Goal: Task Accomplishment & Management: Complete application form

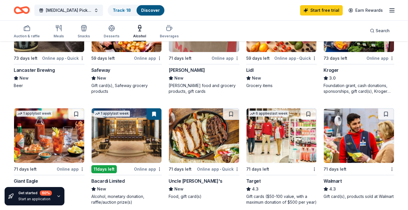
scroll to position [401, 0]
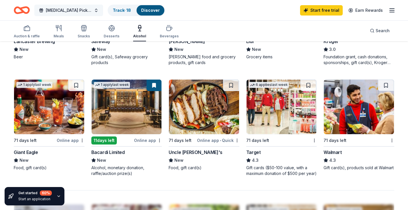
click at [83, 9] on span "BAL Pickleball Social" at bounding box center [69, 10] width 46 height 7
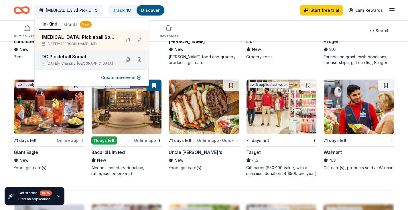
click at [52, 56] on div "DC Pickleball Social" at bounding box center [79, 56] width 75 height 7
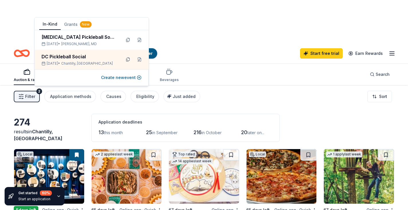
click at [74, 25] on button "Grants New" at bounding box center [78, 24] width 34 height 10
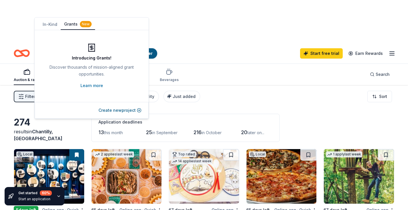
click at [51, 25] on button "In-Kind" at bounding box center [49, 24] width 21 height 10
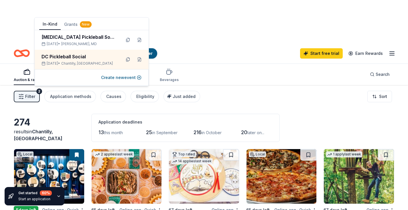
click at [220, 85] on div "Filter 2 Application methods Causes Eligibility Just added Sort" at bounding box center [204, 96] width 408 height 23
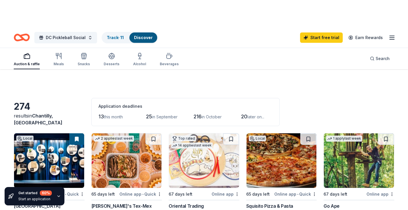
scroll to position [29, 0]
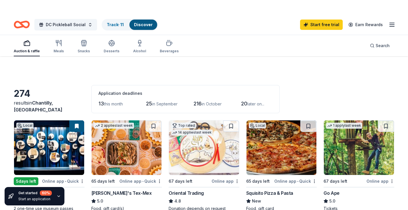
click at [54, 177] on div "Online app • Quick" at bounding box center [63, 180] width 42 height 7
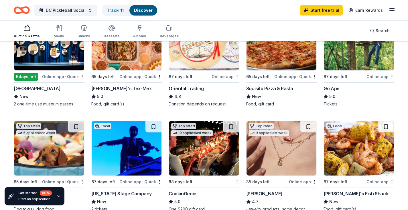
scroll to position [143, 0]
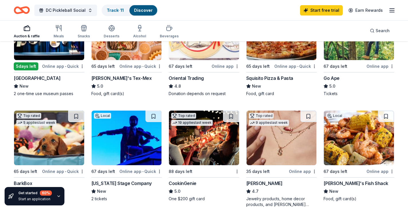
click at [36, 110] on img at bounding box center [49, 137] width 70 height 54
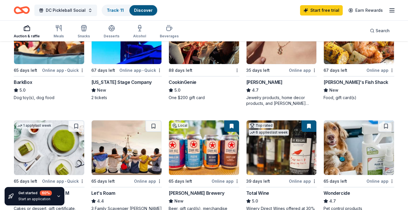
scroll to position [258, 0]
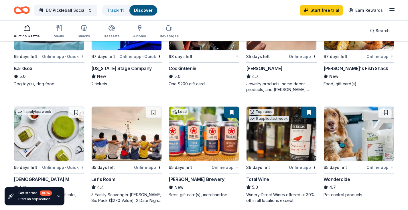
click at [275, 106] on img at bounding box center [282, 133] width 70 height 54
click at [219, 106] on img at bounding box center [204, 133] width 70 height 54
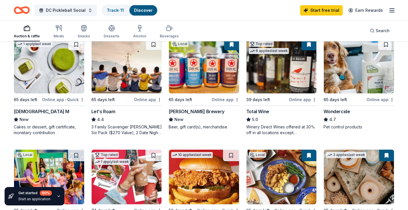
scroll to position [344, 0]
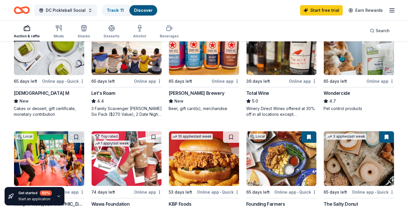
click at [281, 131] on img at bounding box center [282, 158] width 70 height 54
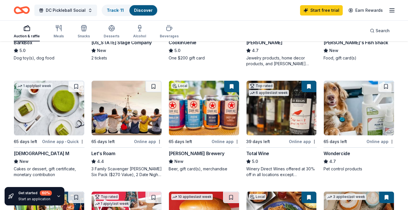
scroll to position [258, 0]
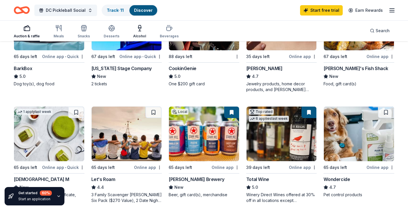
click at [140, 34] on div "Alcohol" at bounding box center [139, 36] width 13 height 5
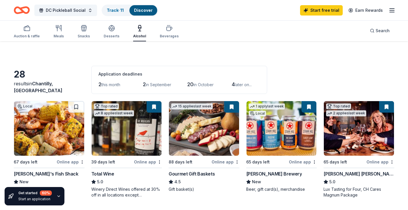
scroll to position [57, 0]
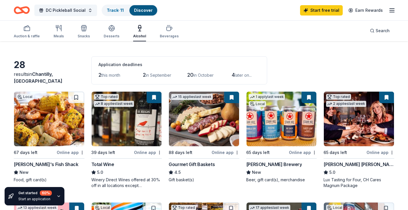
click at [197, 91] on img at bounding box center [204, 118] width 70 height 54
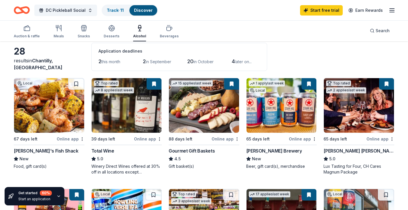
scroll to position [0, 0]
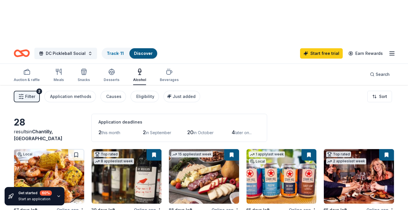
click at [108, 130] on span "this month" at bounding box center [110, 132] width 19 height 5
click at [99, 129] on span "2" at bounding box center [100, 132] width 3 height 6
click at [108, 93] on div "Causes" at bounding box center [113, 96] width 15 height 7
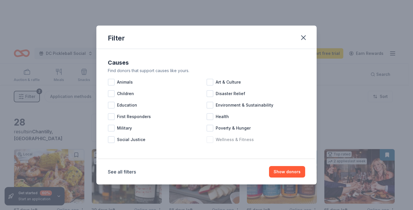
click at [211, 140] on div at bounding box center [209, 139] width 7 height 7
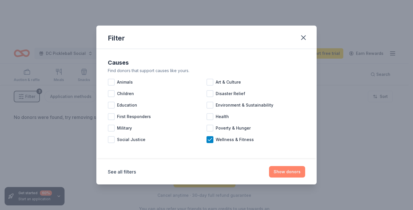
click at [284, 171] on button "Show donors" at bounding box center [287, 171] width 36 height 11
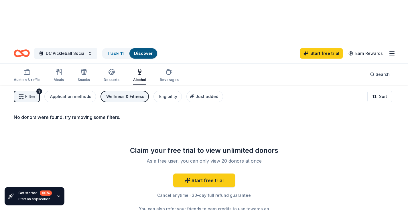
click at [128, 93] on div "Wellness & Fitness" at bounding box center [125, 96] width 38 height 7
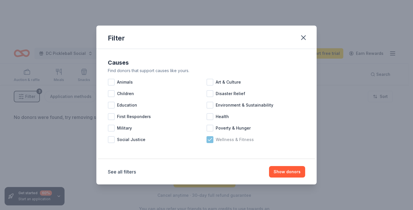
click at [208, 139] on icon at bounding box center [210, 139] width 6 height 6
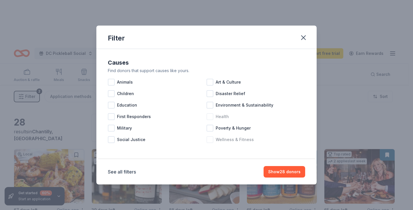
click at [210, 117] on div at bounding box center [209, 116] width 7 height 7
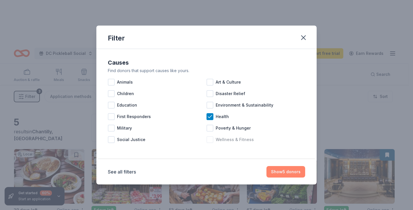
click at [279, 171] on button "Show 5 donors" at bounding box center [285, 171] width 39 height 11
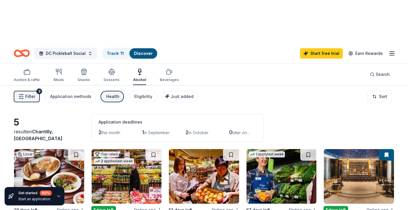
click at [110, 93] on div "Health" at bounding box center [112, 96] width 13 height 7
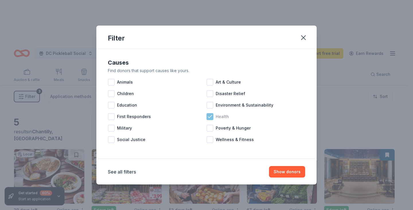
click at [207, 115] on icon at bounding box center [210, 117] width 6 height 6
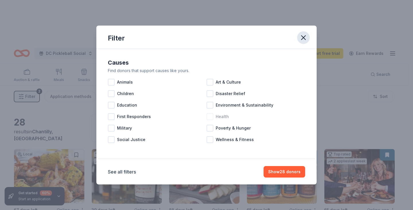
click at [303, 39] on icon "button" at bounding box center [303, 38] width 8 height 8
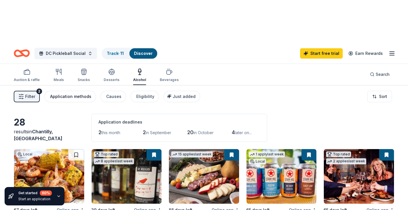
click at [73, 93] on div "Application methods" at bounding box center [70, 96] width 41 height 7
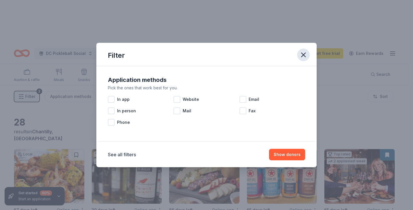
click at [304, 55] on icon "button" at bounding box center [303, 55] width 4 height 4
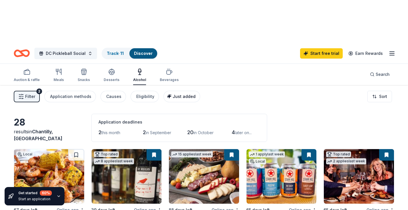
click at [180, 94] on span "Just added" at bounding box center [184, 96] width 23 height 5
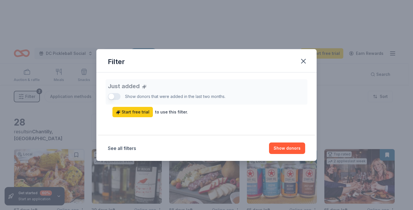
click at [118, 97] on div "Just added Show donors that were added in the last two months. Start free trial…" at bounding box center [206, 98] width 197 height 38
click at [301, 60] on icon "button" at bounding box center [303, 61] width 8 height 8
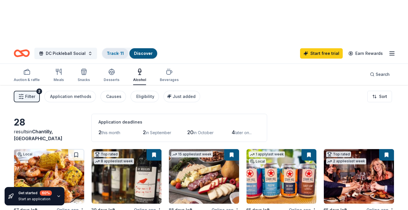
click at [117, 51] on link "Track · 11" at bounding box center [115, 53] width 17 height 5
click at [108, 51] on link "Track · 11" at bounding box center [115, 53] width 17 height 5
click at [141, 51] on link "Discover" at bounding box center [143, 53] width 19 height 5
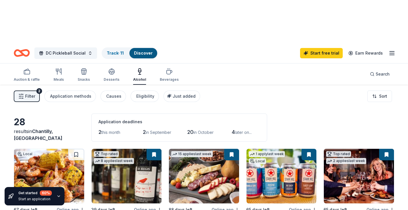
click at [142, 50] on link "Discover" at bounding box center [143, 52] width 19 height 5
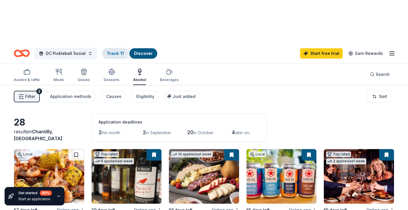
click at [116, 51] on link "Track · 11" at bounding box center [115, 53] width 17 height 5
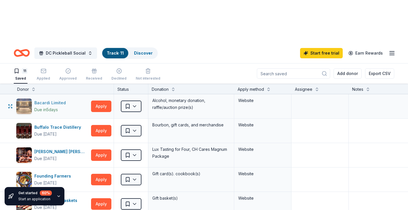
click at [54, 99] on div "Bacardi Limited" at bounding box center [51, 102] width 34 height 7
click at [318, 48] on link "Start free trial" at bounding box center [321, 53] width 43 height 10
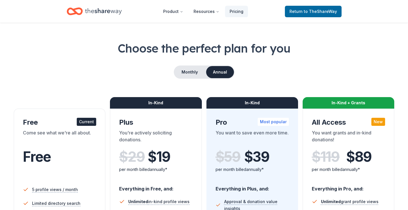
scroll to position [86, 0]
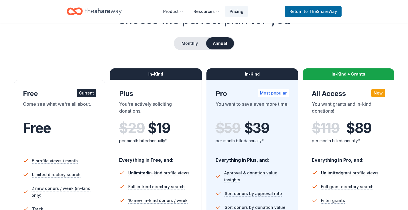
click at [145, 137] on div "per month billed annually*" at bounding box center [155, 140] width 73 height 7
click at [153, 120] on span "$ 19" at bounding box center [159, 128] width 22 height 16
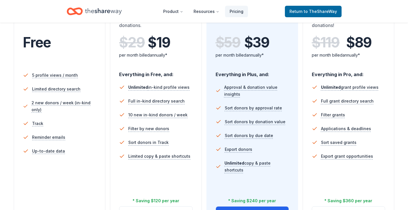
scroll to position [172, 0]
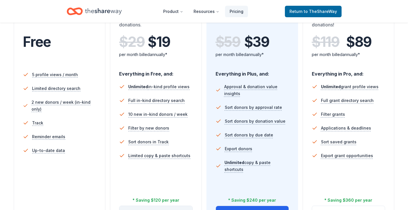
click at [156, 206] on button "Try for free" at bounding box center [156, 213] width 73 height 14
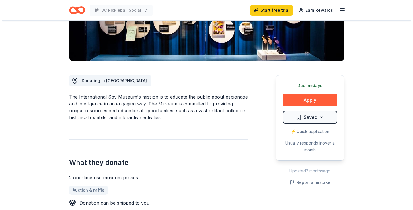
scroll to position [115, 0]
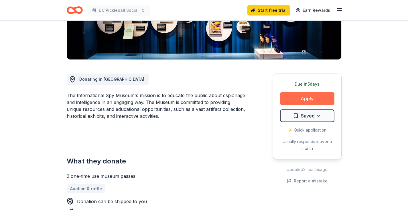
click at [312, 97] on button "Apply" at bounding box center [307, 98] width 54 height 13
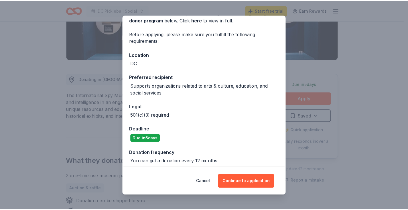
scroll to position [37, 0]
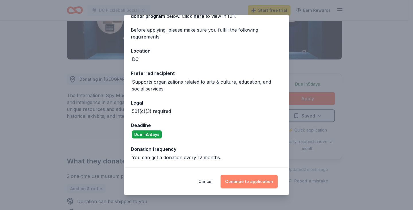
click at [244, 182] on button "Continue to application" at bounding box center [248, 181] width 57 height 14
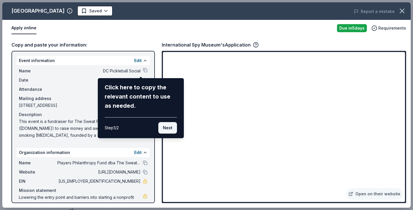
click at [167, 127] on button "Next" at bounding box center [167, 127] width 19 height 11
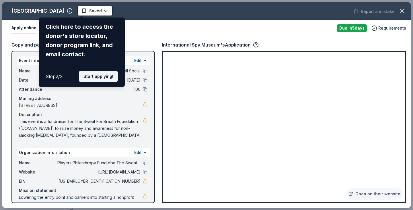
click at [109, 76] on button "Start applying!" at bounding box center [98, 76] width 39 height 11
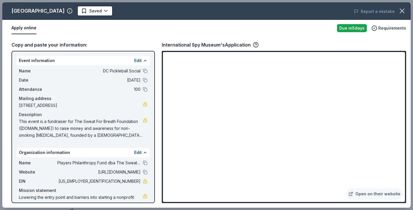
click at [115, 163] on span "Players Philanthropy Fund dba The Sweat For Breath Foundation" at bounding box center [98, 162] width 83 height 7
click at [143, 161] on button at bounding box center [145, 162] width 5 height 5
drag, startPoint x: 111, startPoint y: 180, endPoint x: 132, endPoint y: 180, distance: 20.9
click at [132, 180] on span "27-6601178" at bounding box center [98, 180] width 83 height 7
click at [401, 10] on icon "button" at bounding box center [402, 11] width 8 height 8
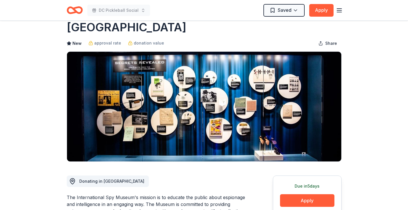
scroll to position [0, 0]
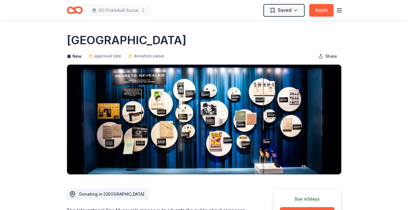
click at [339, 9] on icon "button" at bounding box center [339, 10] width 7 height 7
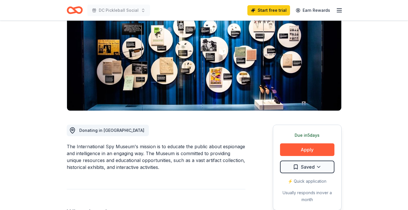
scroll to position [57, 0]
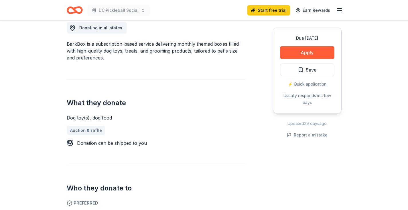
scroll to position [57, 0]
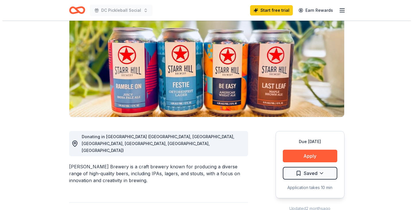
scroll to position [86, 0]
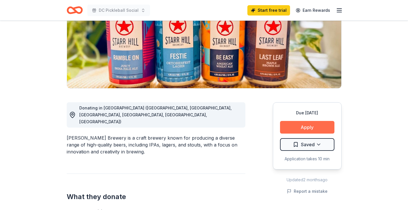
click at [311, 126] on button "Apply" at bounding box center [307, 127] width 54 height 13
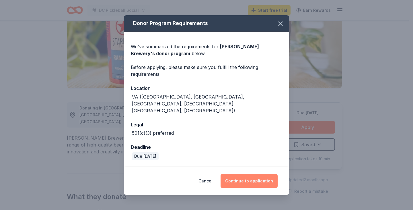
click at [247, 174] on button "Continue to application" at bounding box center [248, 181] width 57 height 14
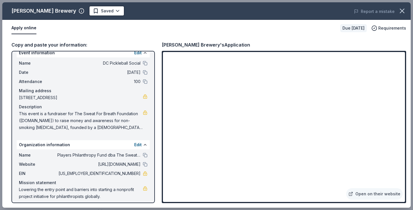
scroll to position [12, 0]
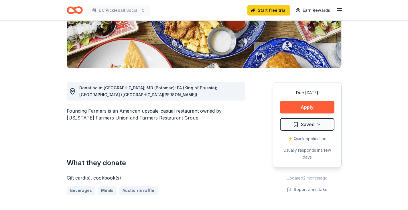
scroll to position [115, 0]
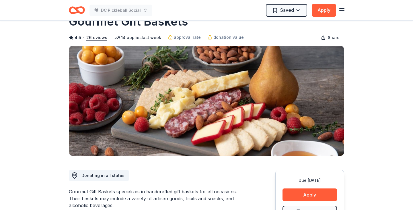
scroll to position [29, 0]
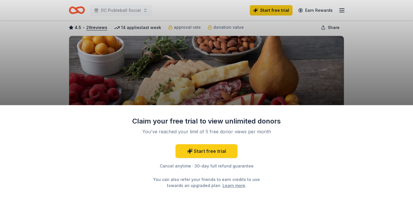
click at [386, 89] on div "Claim your free trial to view unlimited donors You've reached your limit of 5 f…" at bounding box center [206, 105] width 413 height 210
click at [220, 152] on link "Start free trial" at bounding box center [206, 151] width 62 height 14
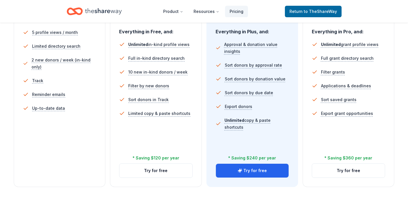
scroll to position [172, 0]
click at [160, 158] on div "* Saving $120 per year" at bounding box center [156, 157] width 47 height 7
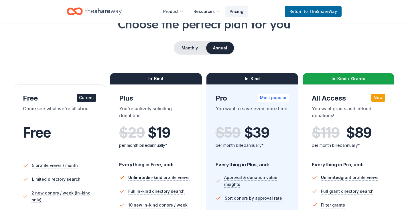
scroll to position [29, 0]
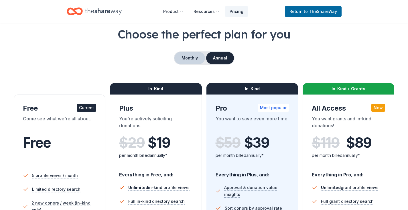
click at [188, 58] on button "Monthly" at bounding box center [190, 58] width 31 height 12
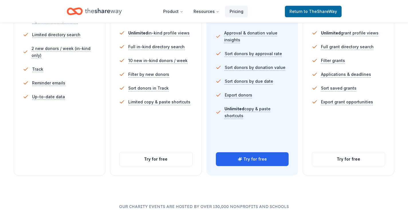
scroll to position [201, 0]
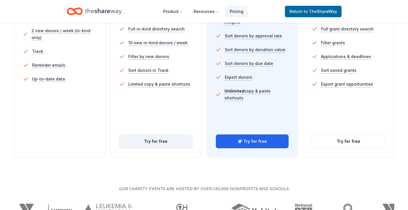
click at [157, 143] on button "Try for free" at bounding box center [156, 141] width 73 height 14
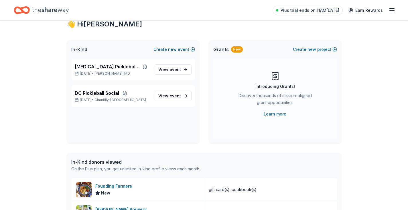
scroll to position [29, 0]
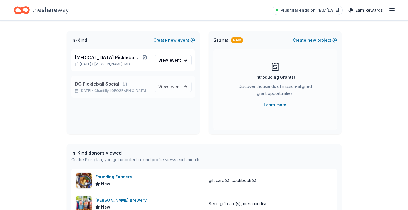
click at [101, 84] on span "DC Pickleball Social" at bounding box center [97, 83] width 44 height 7
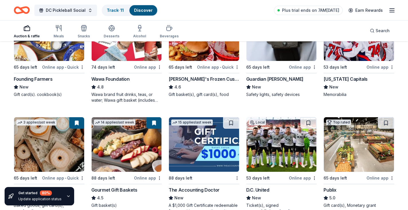
scroll to position [586, 0]
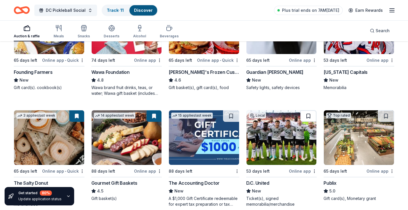
click at [309, 110] on button at bounding box center [309, 115] width 16 height 11
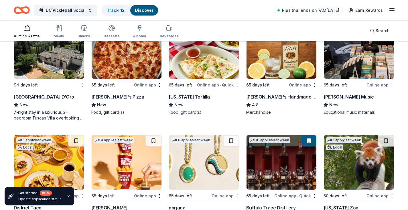
scroll to position [922, 0]
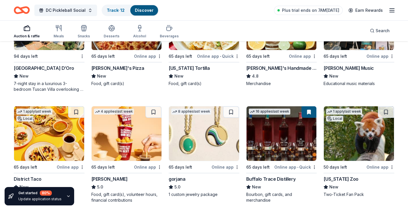
click at [277, 106] on img at bounding box center [282, 133] width 70 height 54
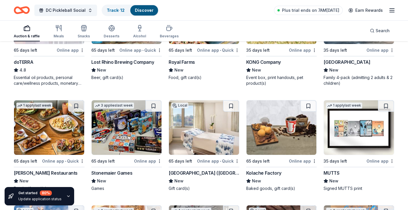
scroll to position [1602, 0]
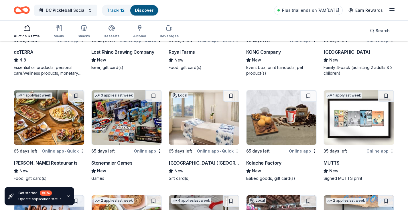
click at [182, 90] on img at bounding box center [204, 117] width 70 height 54
click at [189, 90] on img at bounding box center [204, 117] width 70 height 54
click at [233, 90] on button at bounding box center [231, 95] width 16 height 11
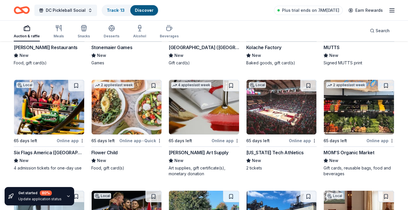
scroll to position [1717, 0]
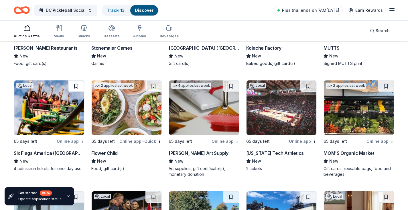
click at [74, 80] on button at bounding box center [76, 85] width 16 height 11
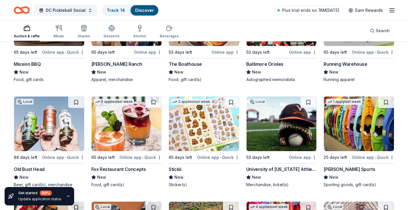
scroll to position [2032, 0]
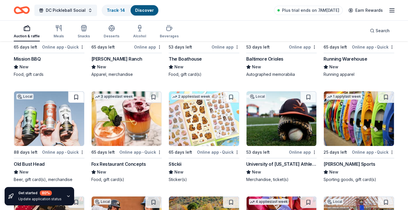
click at [77, 91] on button at bounding box center [76, 96] width 16 height 11
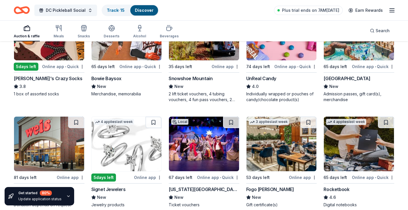
scroll to position [2233, 0]
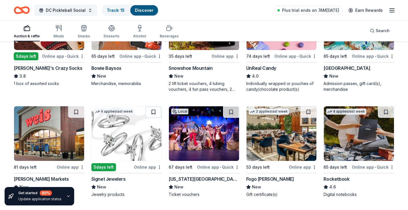
click at [156, 106] on button at bounding box center [154, 111] width 16 height 11
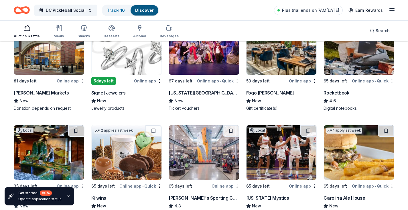
scroll to position [2347, 0]
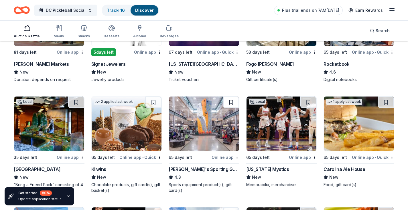
click at [232, 96] on button at bounding box center [231, 101] width 16 height 11
click at [305, 96] on button at bounding box center [309, 101] width 16 height 11
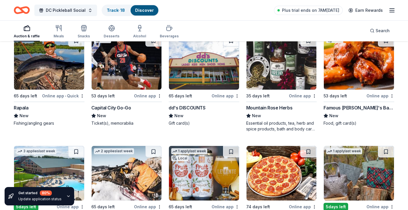
scroll to position [2548, 0]
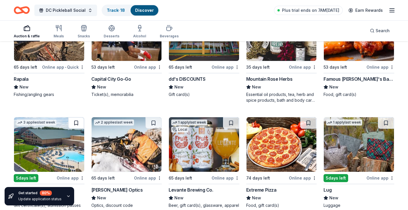
click at [75, 117] on button at bounding box center [76, 122] width 16 height 11
click at [42, 186] on div "Great Wolf Lodge" at bounding box center [37, 189] width 47 height 7
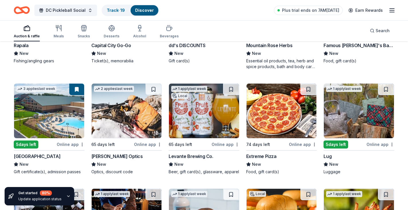
scroll to position [2577, 0]
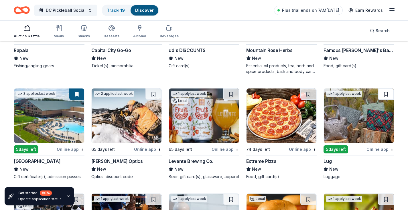
click at [388, 88] on button at bounding box center [386, 93] width 16 height 11
click at [358, 91] on img at bounding box center [359, 115] width 70 height 54
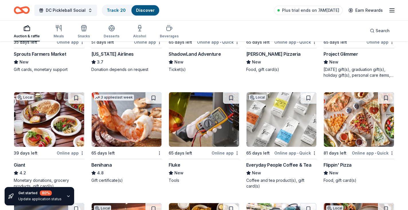
scroll to position [3000, 0]
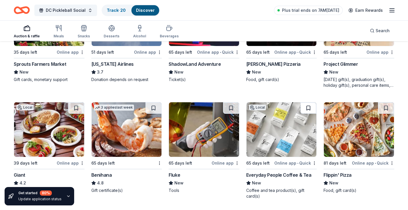
click at [308, 102] on button at bounding box center [309, 107] width 16 height 11
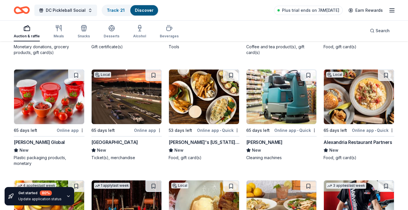
scroll to position [3114, 0]
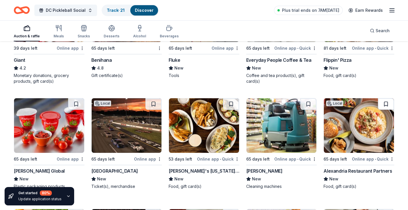
click at [387, 98] on button at bounding box center [386, 103] width 16 height 11
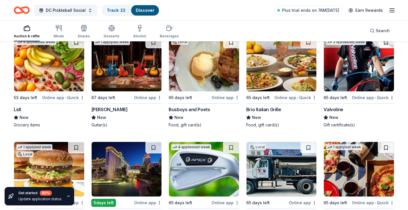
scroll to position [3315, 0]
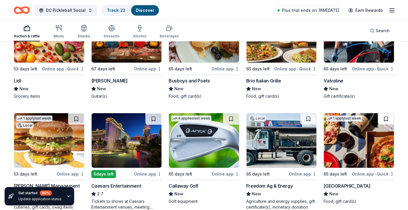
click at [386, 113] on button at bounding box center [386, 118] width 16 height 11
click at [154, 113] on button at bounding box center [154, 118] width 16 height 11
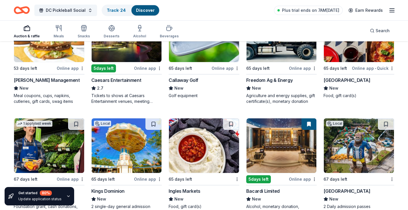
scroll to position [3429, 0]
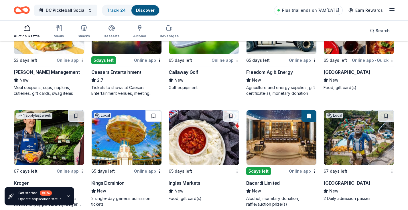
click at [154, 110] on button at bounding box center [154, 115] width 16 height 11
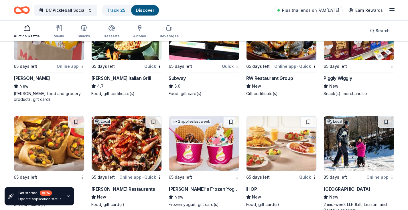
scroll to position [3764, 0]
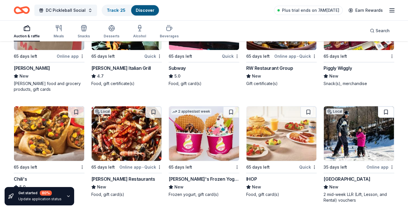
click at [388, 106] on button at bounding box center [386, 111] width 16 height 11
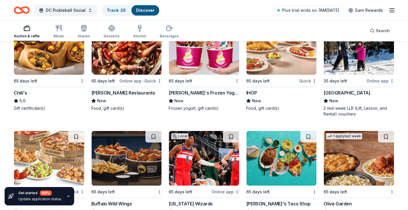
scroll to position [3879, 0]
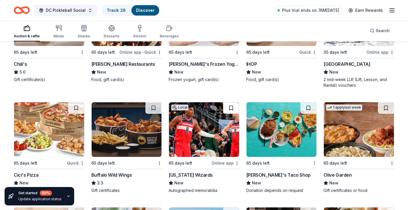
click at [232, 102] on button at bounding box center [231, 107] width 16 height 11
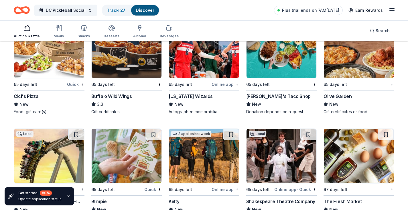
scroll to position [3965, 0]
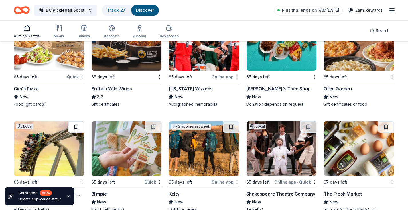
click at [76, 121] on button at bounding box center [76, 126] width 16 height 11
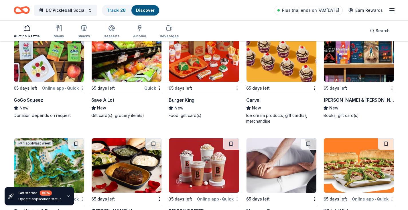
scroll to position [4395, 0]
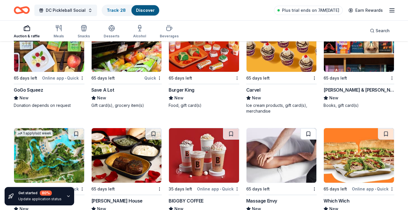
click at [308, 128] on button at bounding box center [309, 133] width 16 height 11
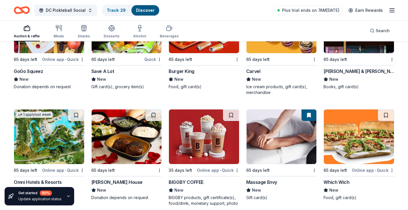
scroll to position [4424, 0]
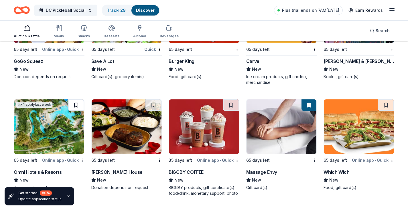
click at [75, 99] on button at bounding box center [76, 104] width 16 height 11
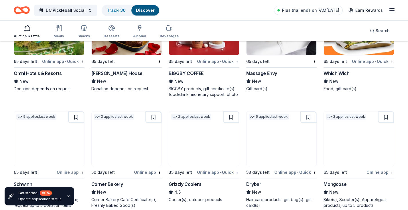
scroll to position [4523, 0]
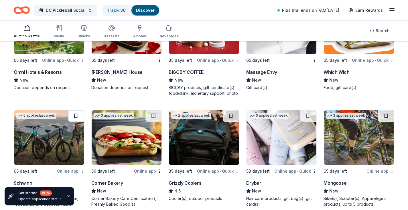
click at [77, 110] on button at bounding box center [76, 115] width 16 height 11
click at [228, 110] on button at bounding box center [231, 115] width 16 height 11
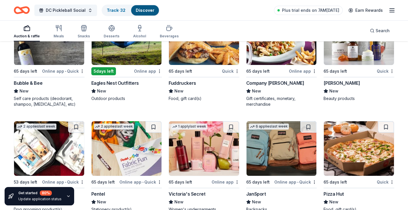
scroll to position [4739, 0]
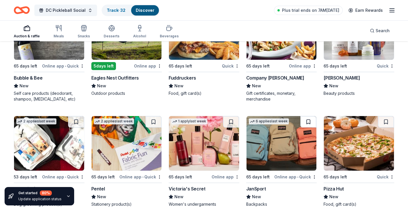
click at [306, 116] on button at bounding box center [309, 121] width 16 height 11
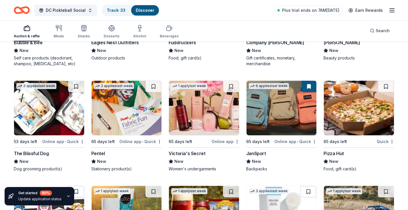
scroll to position [4768, 0]
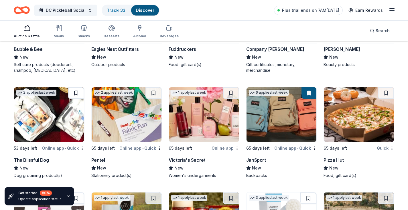
click at [78, 87] on button at bounding box center [76, 92] width 16 height 11
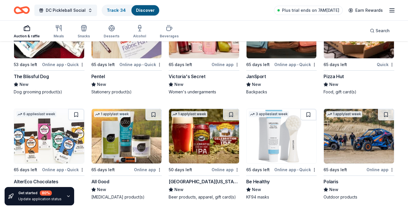
scroll to position [4854, 0]
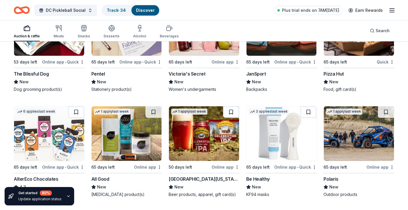
click at [224, 106] on button at bounding box center [231, 111] width 16 height 11
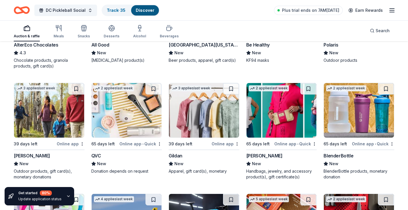
scroll to position [5054, 0]
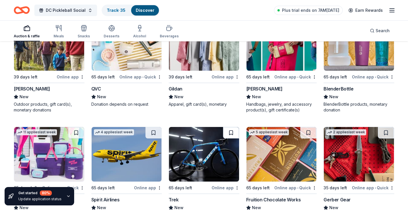
click at [228, 127] on button at bounding box center [231, 132] width 16 height 11
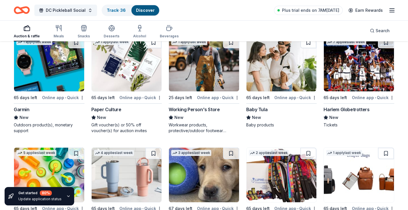
scroll to position [5312, 0]
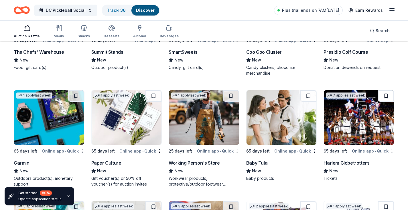
click at [386, 90] on button at bounding box center [386, 95] width 16 height 11
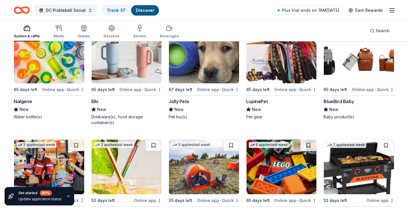
scroll to position [5513, 0]
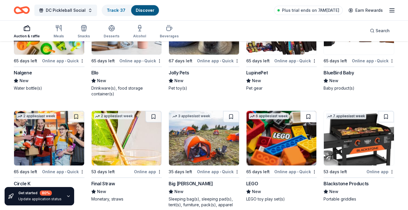
click at [307, 111] on button at bounding box center [309, 116] width 16 height 11
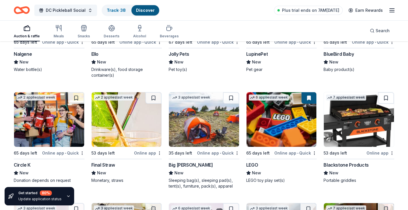
scroll to position [5542, 0]
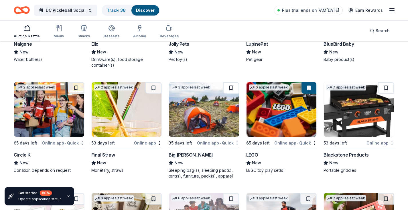
click at [232, 82] on button at bounding box center [231, 87] width 16 height 11
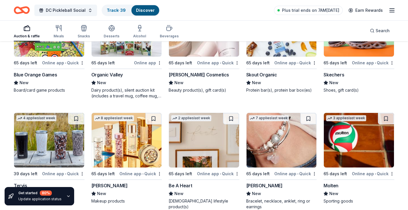
scroll to position [5840, 0]
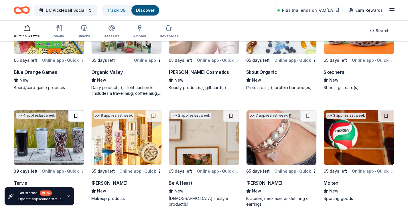
click at [74, 110] on button at bounding box center [76, 115] width 16 height 11
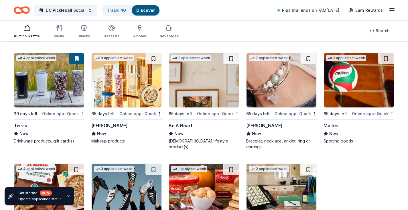
scroll to position [5910, 0]
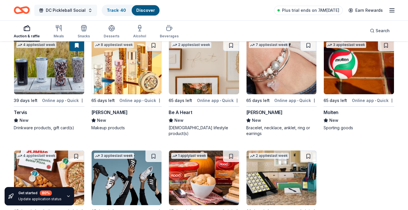
click at [85, 13] on button "DC Pickleball Social" at bounding box center [65, 10] width 63 height 11
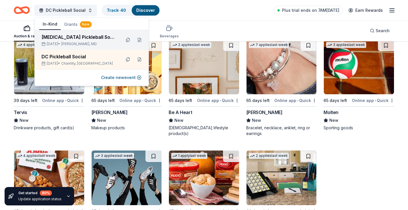
click at [70, 38] on div "[MEDICAL_DATA] Pickleball Social" at bounding box center [79, 37] width 75 height 7
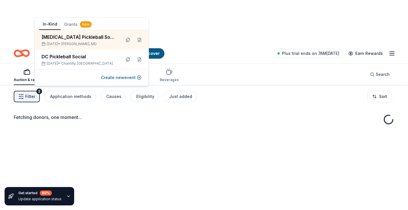
click at [231, 64] on div "Auction & raffle Meals Snacks Desserts Alcohol Beverages Search" at bounding box center [204, 74] width 381 height 21
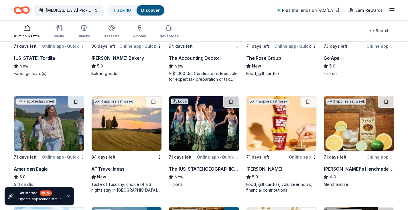
scroll to position [701, 0]
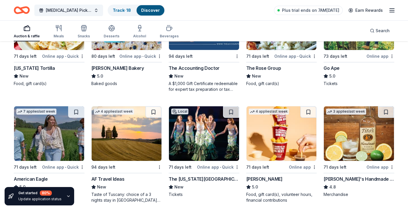
click at [128, 183] on div "New" at bounding box center [126, 186] width 71 height 7
click at [387, 106] on button at bounding box center [386, 111] width 16 height 11
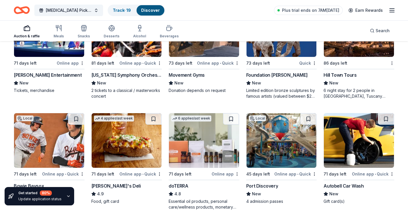
scroll to position [1381, 0]
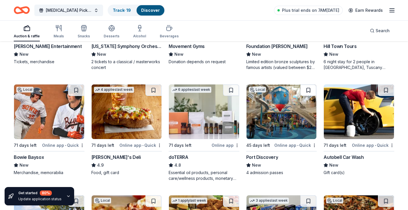
click at [307, 84] on button at bounding box center [309, 89] width 16 height 11
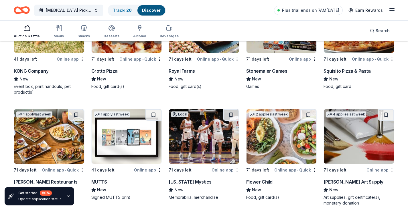
scroll to position [1580, 0]
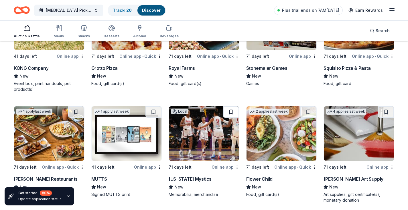
click at [234, 106] on button at bounding box center [231, 111] width 16 height 11
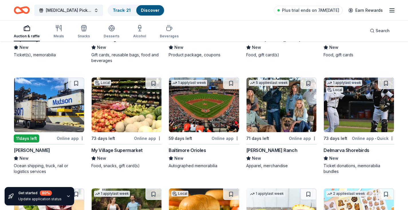
scroll to position [1802, 0]
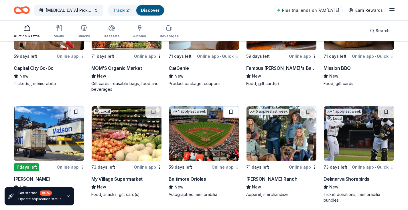
click at [232, 106] on button at bounding box center [231, 111] width 16 height 11
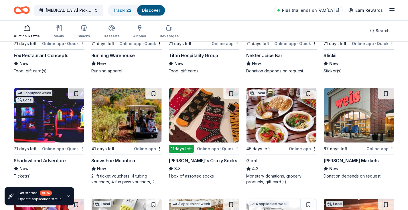
scroll to position [2046, 0]
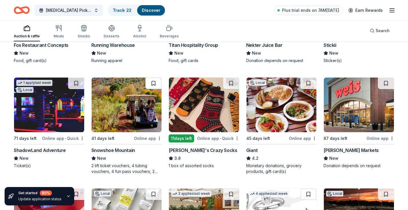
click at [152, 77] on button at bounding box center [154, 82] width 16 height 11
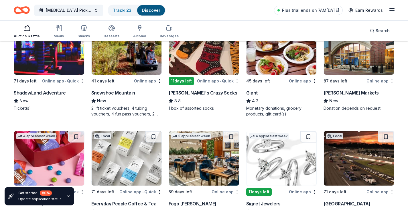
scroll to position [2132, 0]
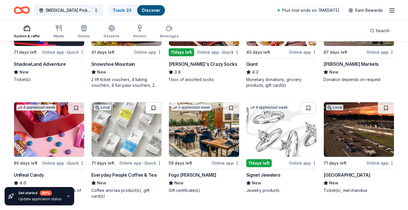
click at [152, 102] on button at bounding box center [154, 107] width 16 height 11
click at [308, 102] on button at bounding box center [309, 107] width 16 height 11
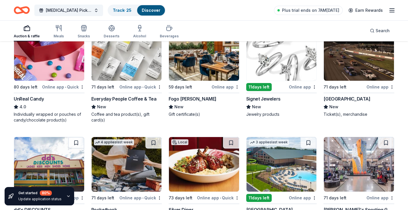
scroll to position [2218, 0]
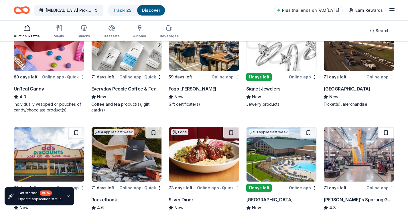
click at [388, 127] on button at bounding box center [386, 132] width 16 height 11
click at [311, 127] on button at bounding box center [309, 132] width 16 height 11
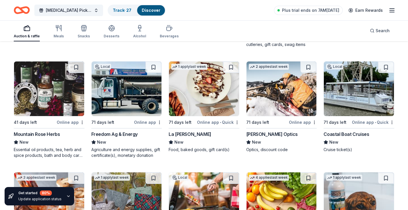
scroll to position [2476, 0]
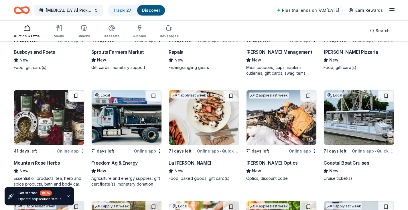
click at [76, 90] on button at bounding box center [76, 95] width 16 height 11
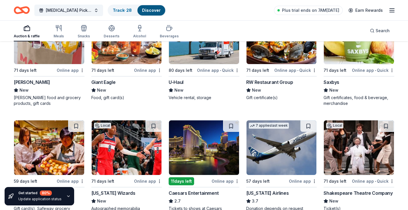
scroll to position [2782, 0]
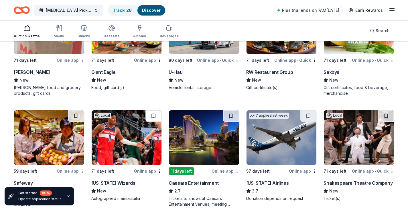
click at [150, 110] on button at bounding box center [154, 115] width 16 height 11
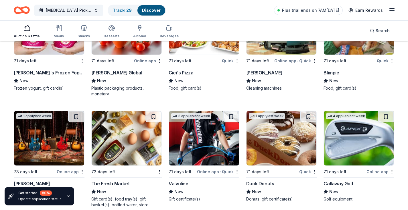
scroll to position [3118, 0]
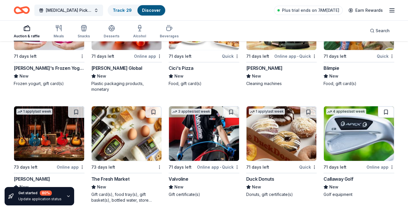
click at [383, 106] on button at bounding box center [386, 111] width 16 height 11
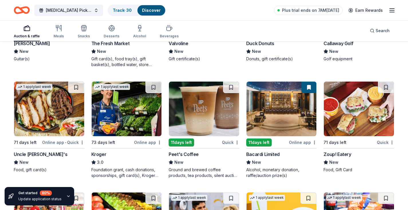
scroll to position [3224, 0]
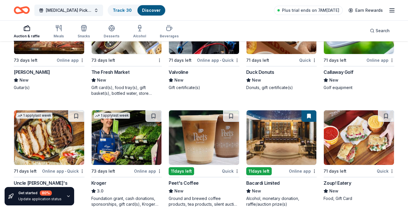
click at [309, 110] on button at bounding box center [309, 115] width 15 height 11
click at [231, 110] on button at bounding box center [231, 115] width 16 height 11
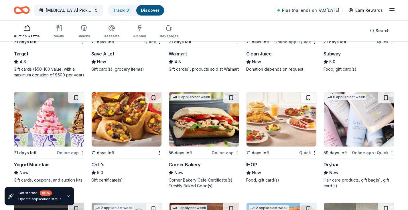
scroll to position [3474, 0]
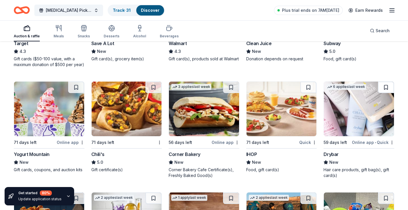
click at [381, 81] on button at bounding box center [386, 86] width 16 height 11
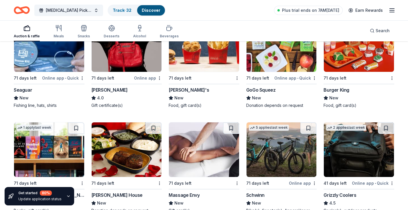
scroll to position [3761, 0]
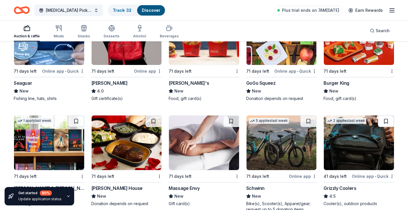
click at [386, 115] on button at bounding box center [386, 120] width 16 height 11
click at [232, 115] on button at bounding box center [231, 120] width 16 height 11
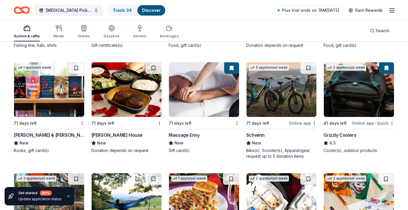
scroll to position [3876, 0]
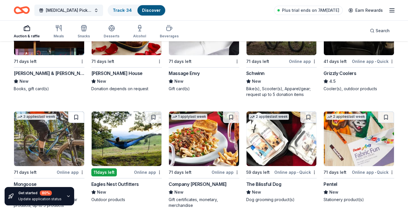
click at [78, 111] on button at bounding box center [76, 116] width 16 height 11
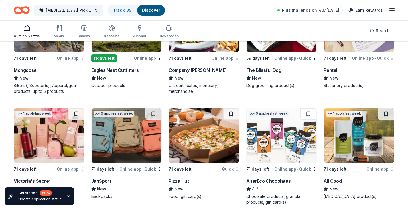
scroll to position [3990, 0]
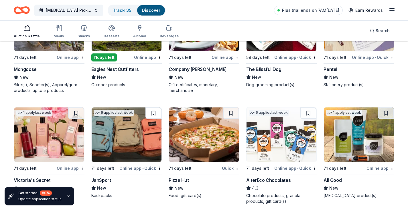
click at [157, 107] on button at bounding box center [154, 112] width 16 height 11
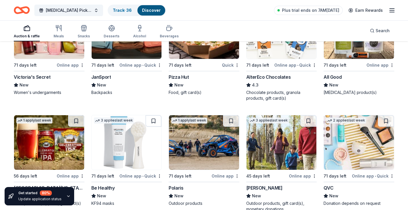
scroll to position [4098, 0]
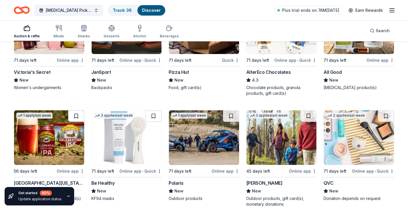
click at [77, 110] on button at bounding box center [76, 115] width 16 height 11
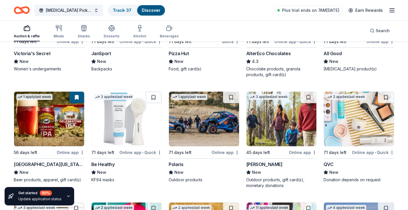
scroll to position [4127, 0]
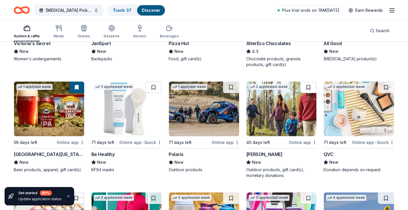
click at [306, 81] on button at bounding box center [309, 86] width 16 height 11
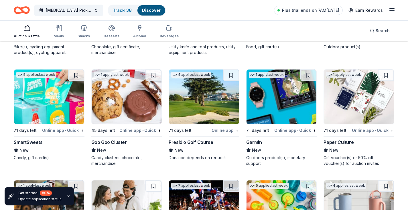
scroll to position [4442, 0]
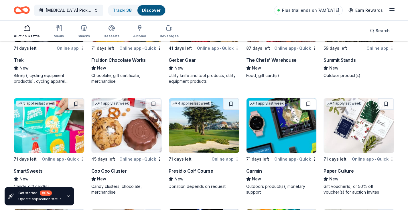
click at [304, 98] on button at bounding box center [309, 103] width 16 height 11
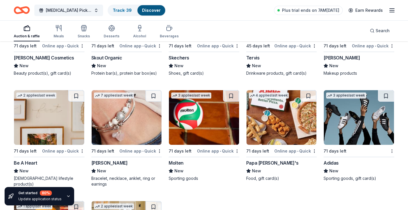
scroll to position [5086, 0]
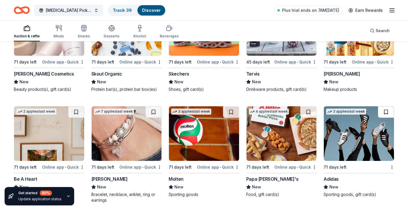
click at [384, 106] on button at bounding box center [386, 111] width 16 height 11
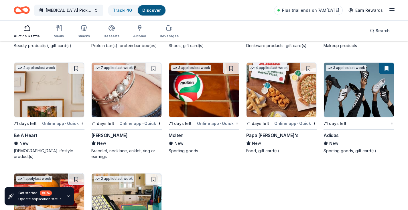
scroll to position [5153, 0]
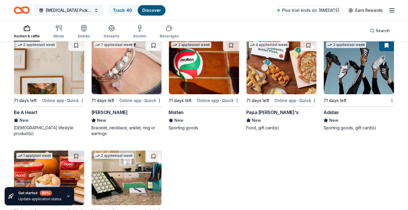
click at [393, 11] on icon "button" at bounding box center [392, 10] width 7 height 7
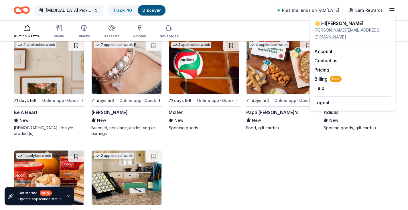
click at [84, 9] on span "[MEDICAL_DATA] Pickleball Social" at bounding box center [69, 10] width 46 height 7
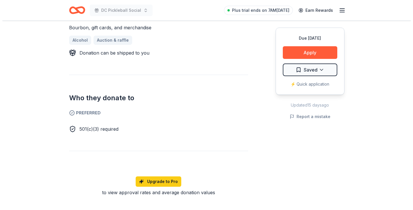
scroll to position [258, 0]
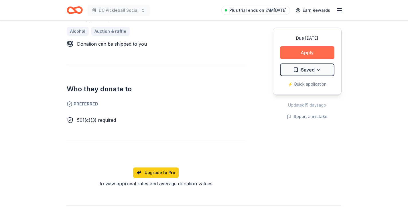
click at [299, 52] on button "Apply" at bounding box center [307, 52] width 54 height 13
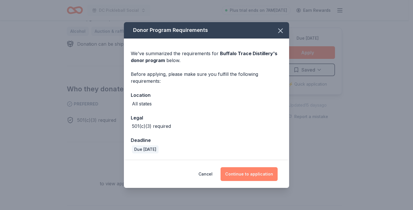
click at [251, 173] on button "Continue to application" at bounding box center [248, 174] width 57 height 14
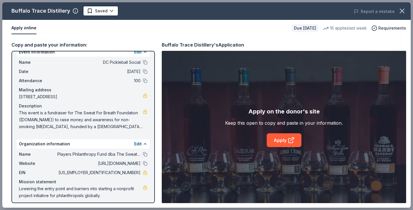
scroll to position [12, 0]
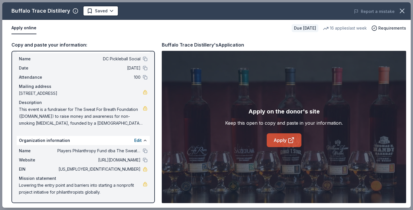
click at [281, 138] on link "Apply" at bounding box center [284, 140] width 35 height 14
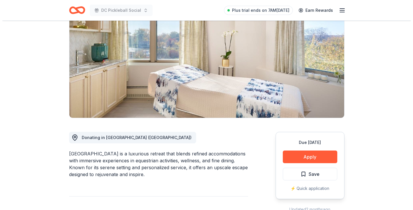
scroll to position [57, 0]
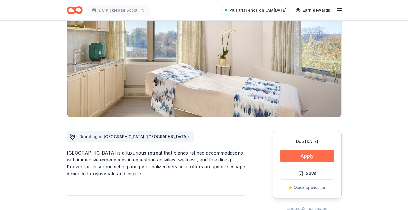
click at [310, 157] on button "Apply" at bounding box center [307, 155] width 54 height 13
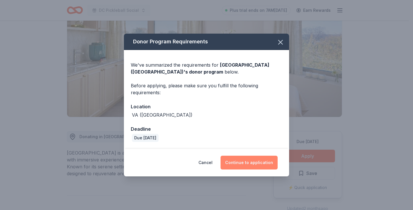
click at [243, 164] on button "Continue to application" at bounding box center [248, 162] width 57 height 14
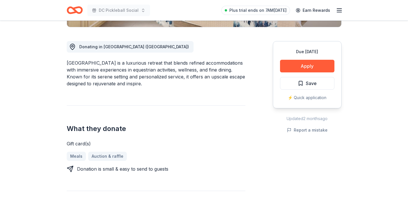
scroll to position [172, 0]
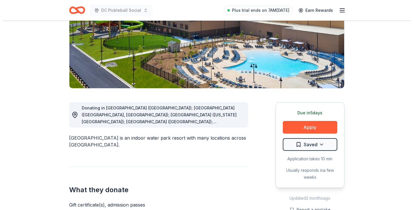
scroll to position [115, 0]
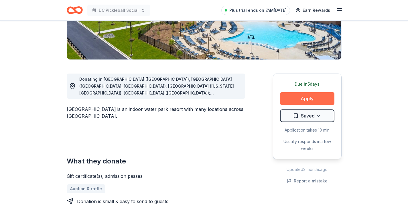
click at [302, 99] on button "Apply" at bounding box center [307, 98] width 54 height 13
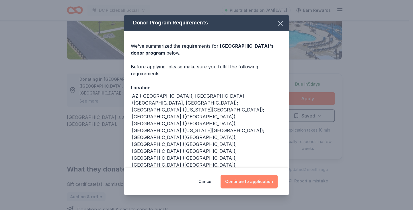
click at [245, 181] on button "Continue to application" at bounding box center [248, 181] width 57 height 14
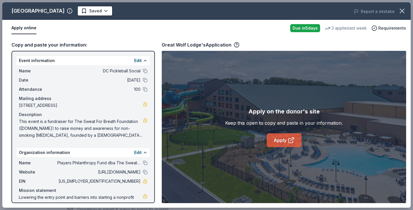
click at [276, 141] on link "Apply" at bounding box center [284, 140] width 35 height 14
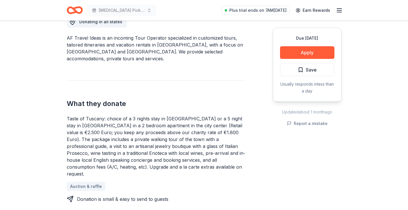
scroll to position [201, 0]
